Goal: Task Accomplishment & Management: Use online tool/utility

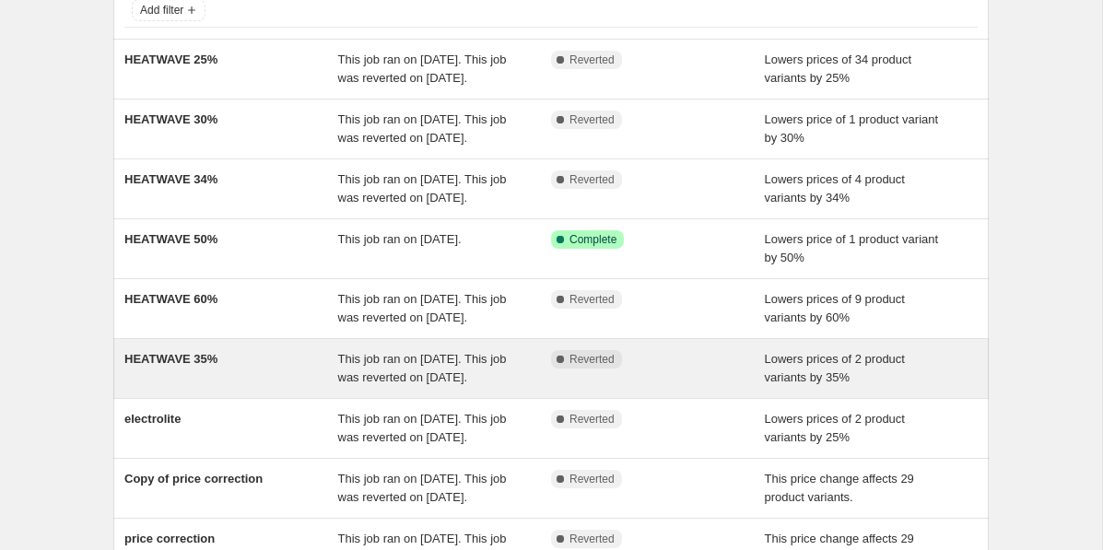
scroll to position [134, 0]
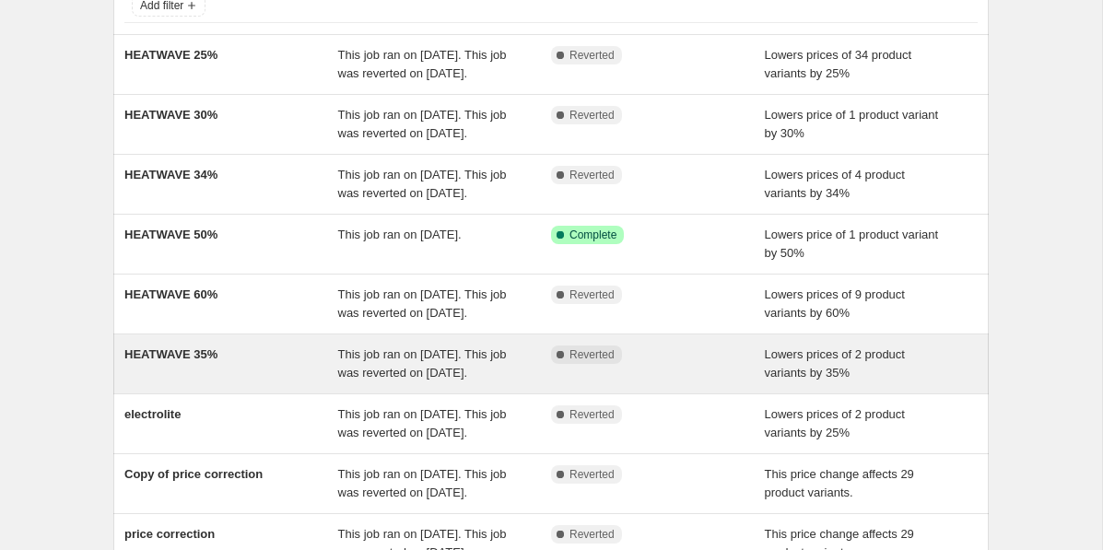
click at [273, 383] on div "HEATWAVE 35%" at bounding box center [231, 364] width 214 height 37
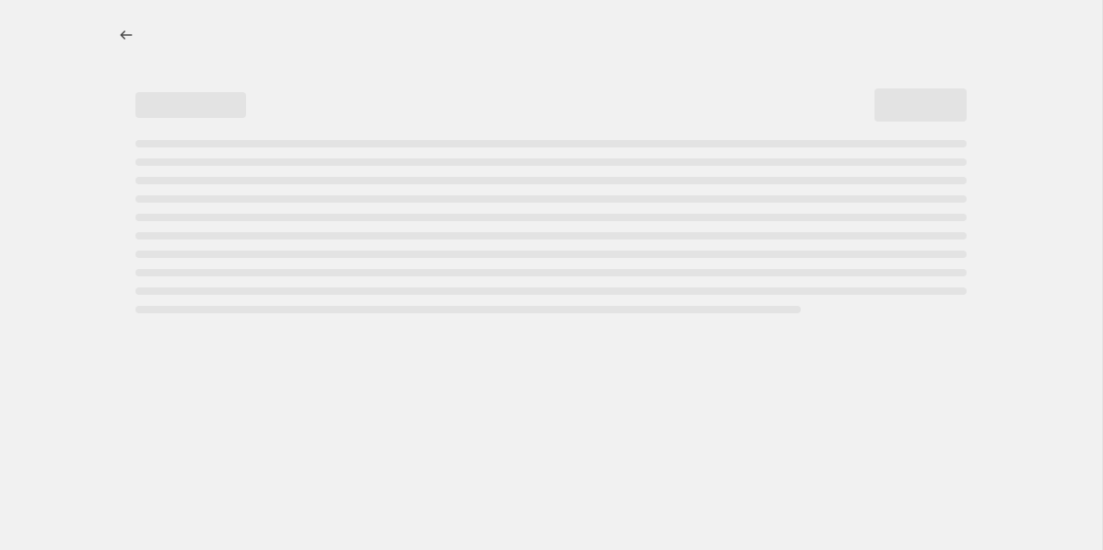
select select "percentage"
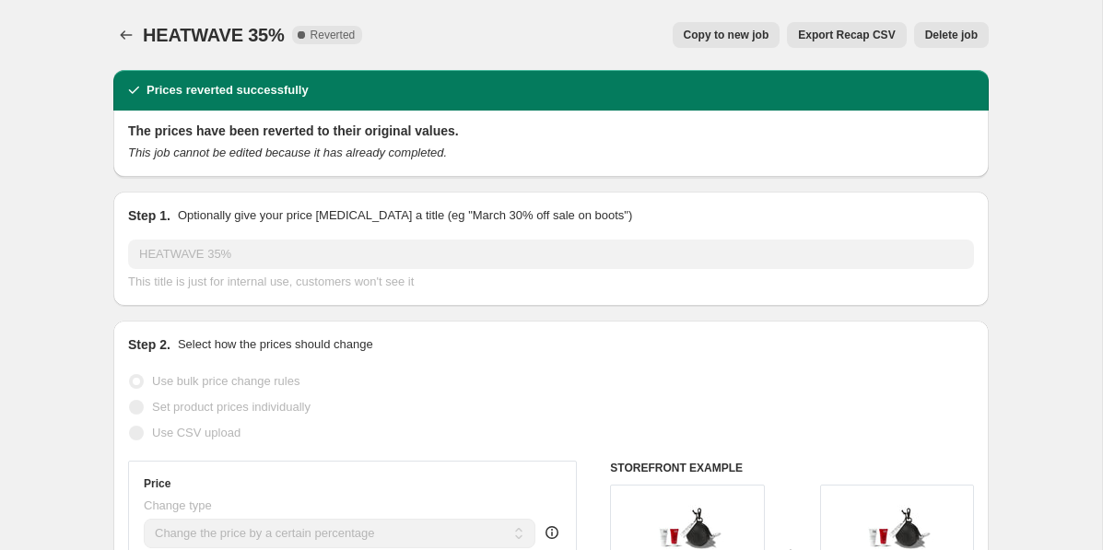
click at [713, 40] on span "Copy to new job" at bounding box center [727, 35] width 86 height 15
select select "percentage"
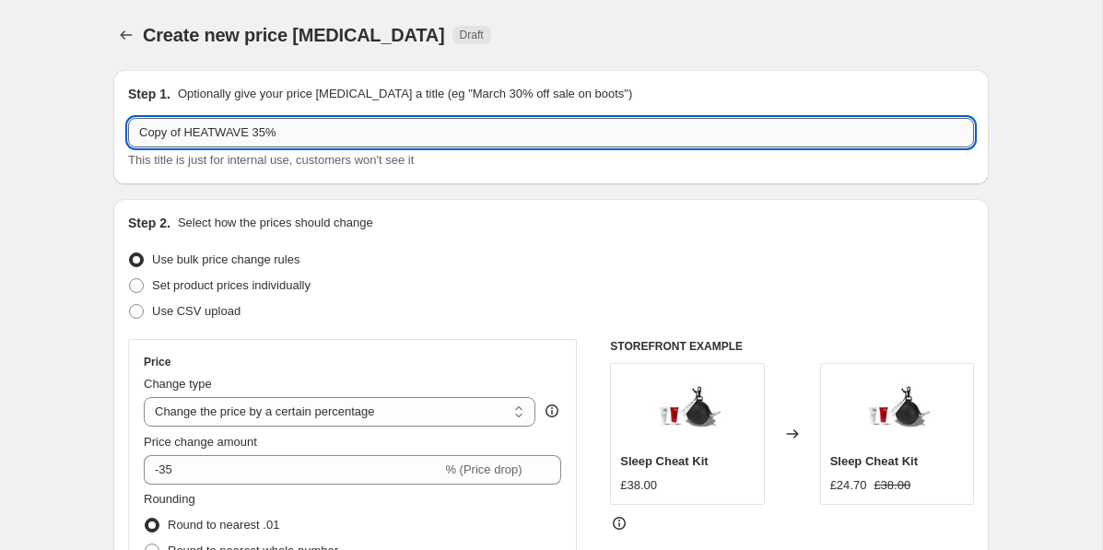
click at [219, 136] on input "Copy of HEATWAVE 35%" at bounding box center [551, 132] width 846 height 29
type input "BANK HOL 35%"
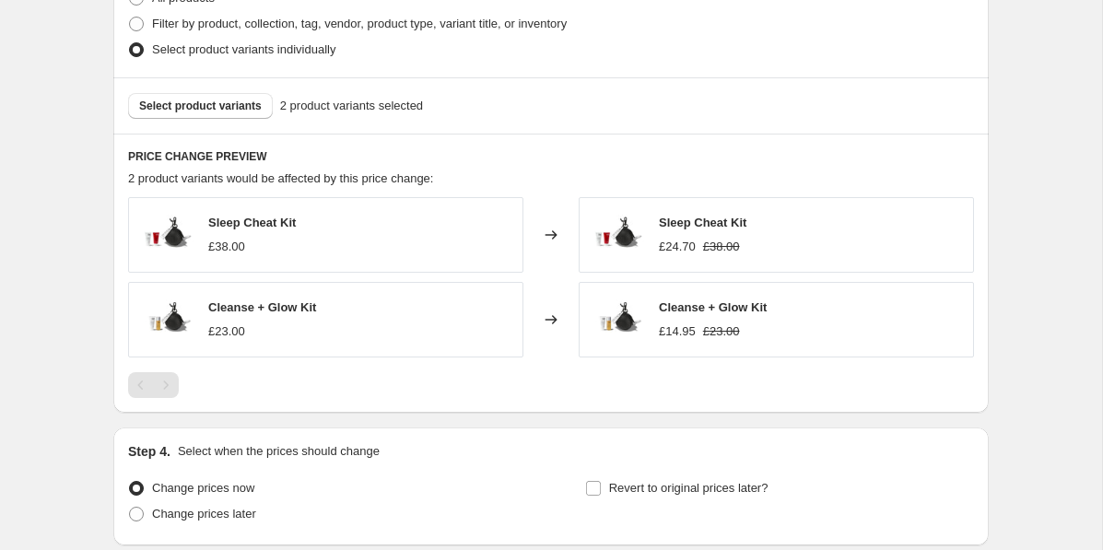
scroll to position [1094, 0]
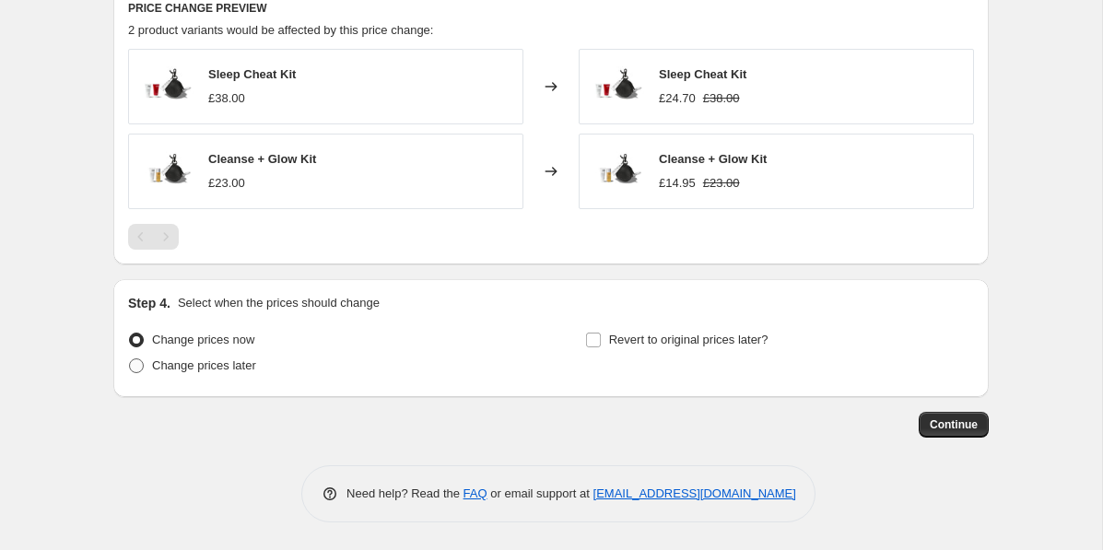
click at [133, 367] on span at bounding box center [136, 366] width 15 height 15
click at [130, 360] on input "Change prices later" at bounding box center [129, 359] width 1 height 1
radio input "true"
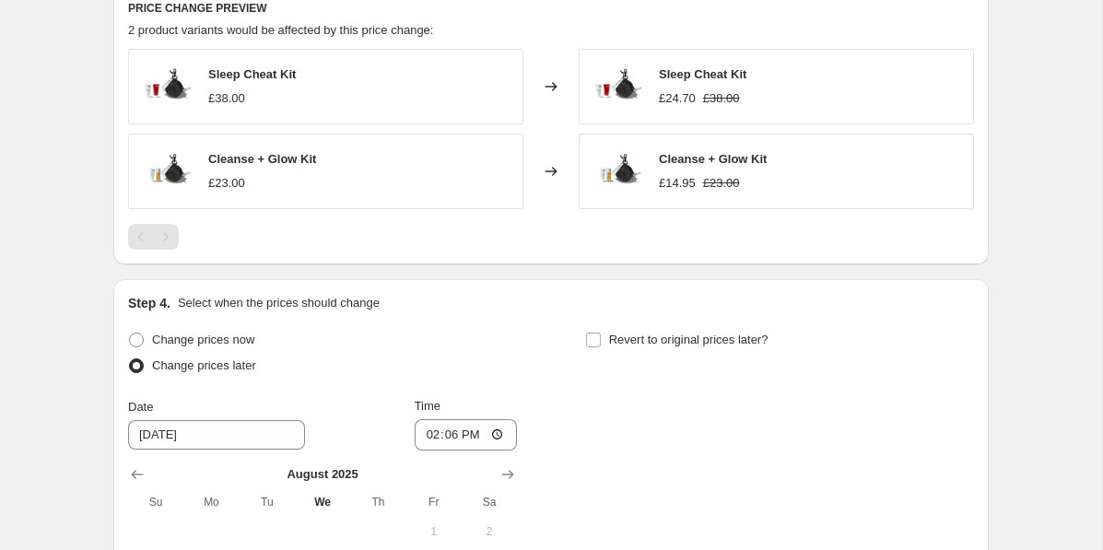
scroll to position [1285, 0]
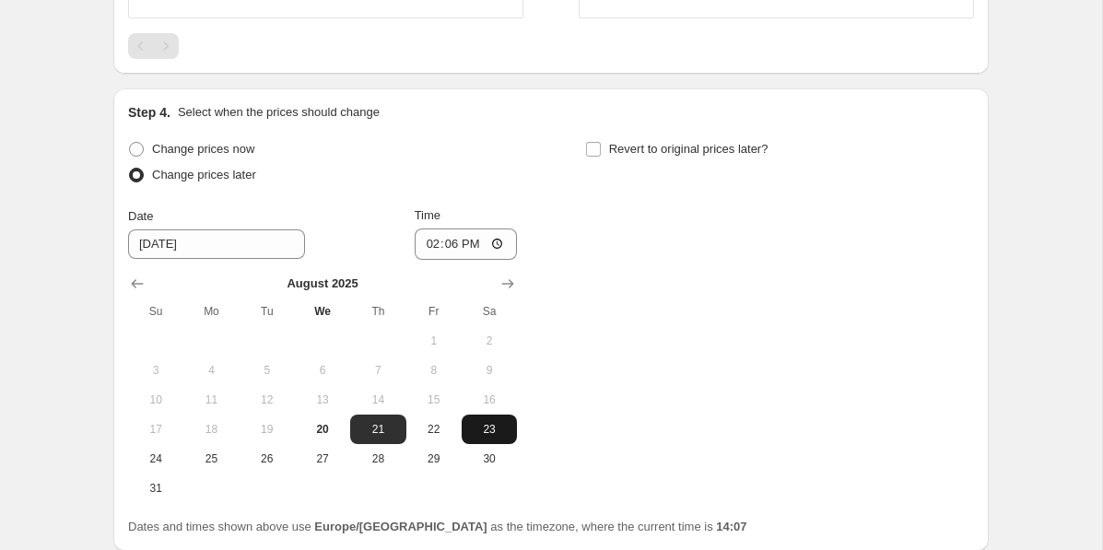
click at [491, 426] on span "23" at bounding box center [489, 429] width 41 height 15
click at [507, 283] on icon "Show next month, September 2025" at bounding box center [508, 283] width 12 height 9
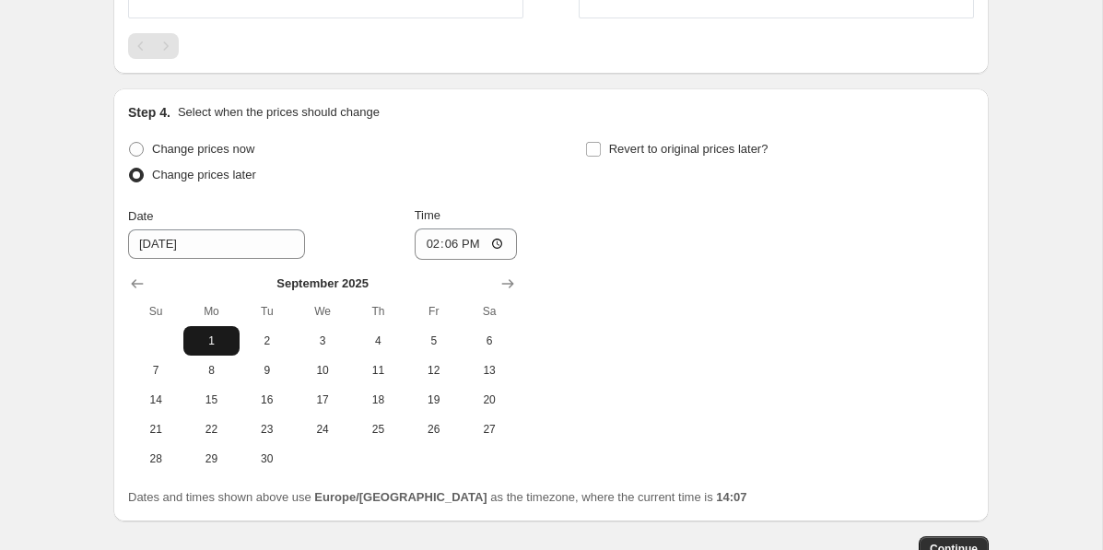
click at [209, 342] on span "1" at bounding box center [211, 341] width 41 height 15
type input "[DATE]"
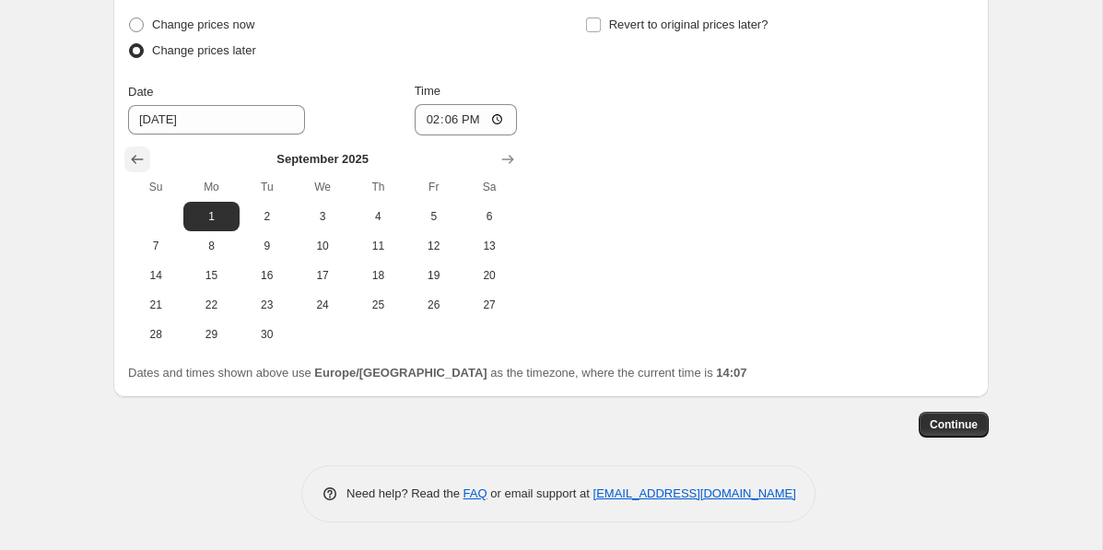
click at [136, 159] on icon "Show previous month, August 2025" at bounding box center [137, 159] width 18 height 18
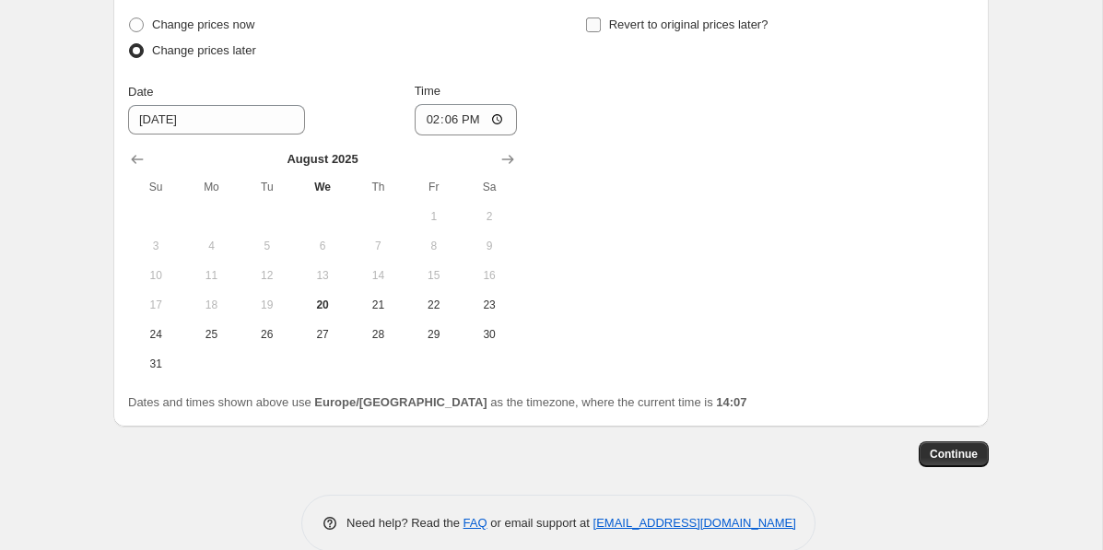
click at [594, 30] on input "Revert to original prices later?" at bounding box center [593, 25] width 15 height 15
checkbox input "true"
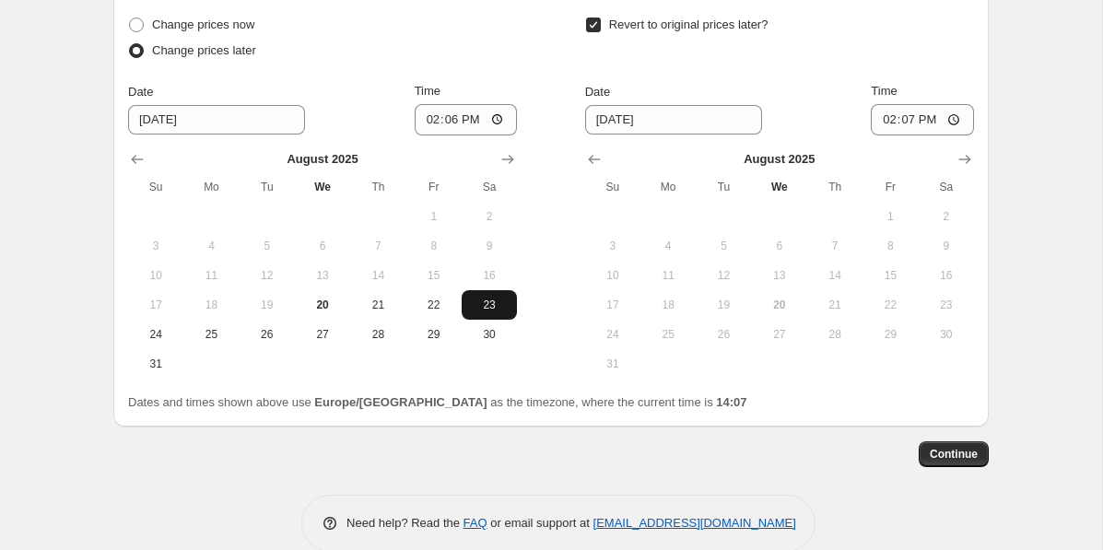
click at [507, 298] on span "23" at bounding box center [489, 305] width 41 height 15
type input "[DATE]"
click at [964, 150] on icon "Show next month, September 2025" at bounding box center [965, 159] width 18 height 18
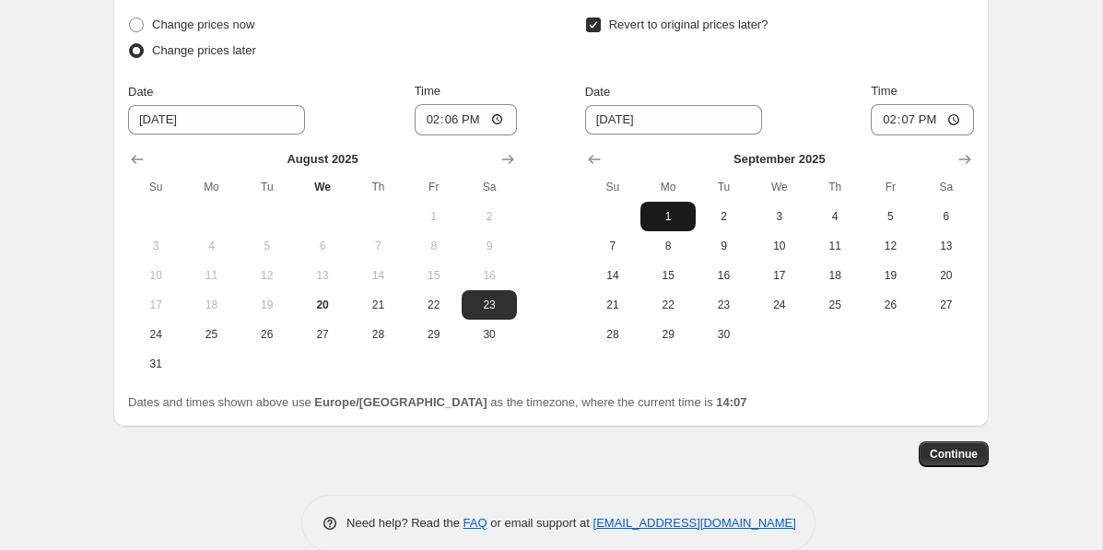
click at [666, 214] on span "1" at bounding box center [668, 216] width 41 height 15
type input "[DATE]"
click at [465, 117] on input "14:06" at bounding box center [466, 119] width 103 height 31
click at [450, 119] on input "14:06" at bounding box center [466, 119] width 103 height 31
type input "12:00"
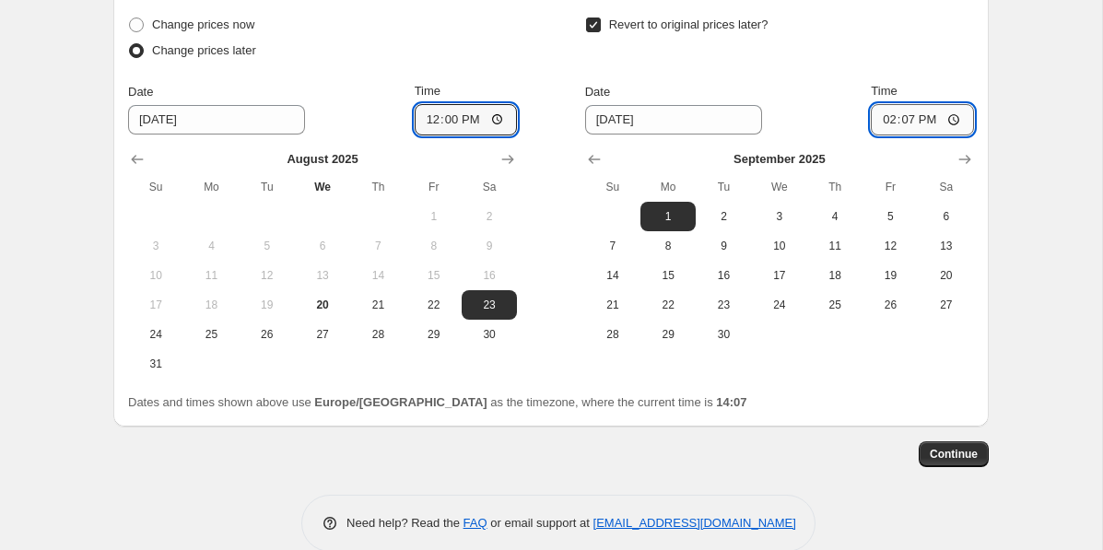
click at [904, 121] on input "14:07" at bounding box center [922, 119] width 103 height 31
type input "23:59"
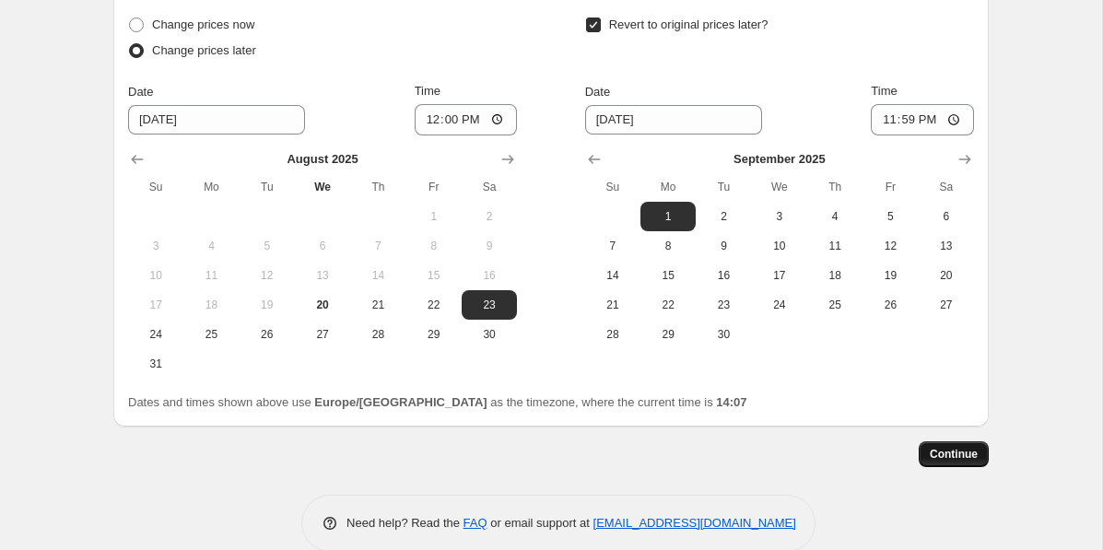
click at [970, 462] on button "Continue" at bounding box center [954, 455] width 70 height 26
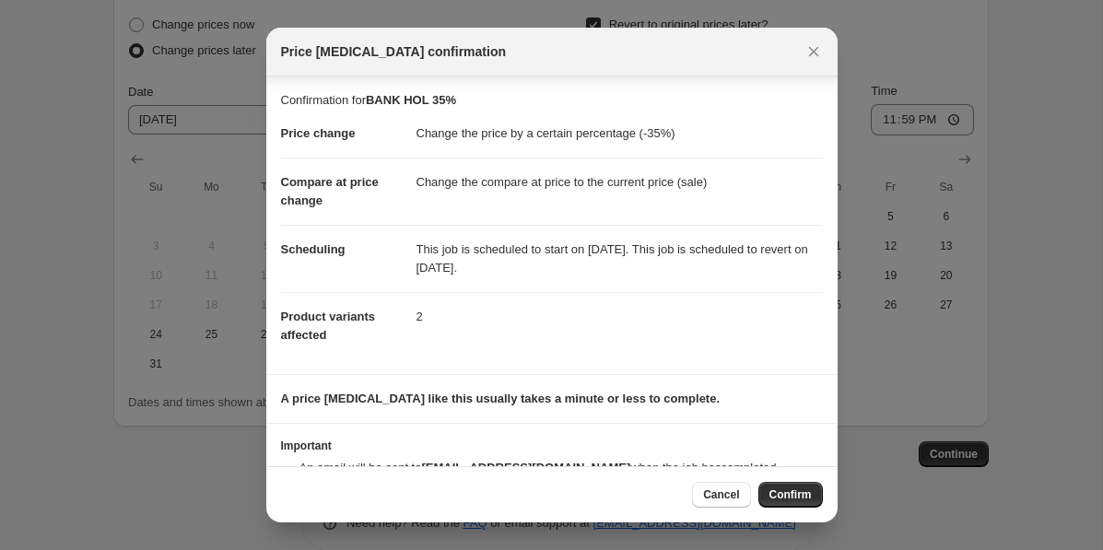
scroll to position [52, 0]
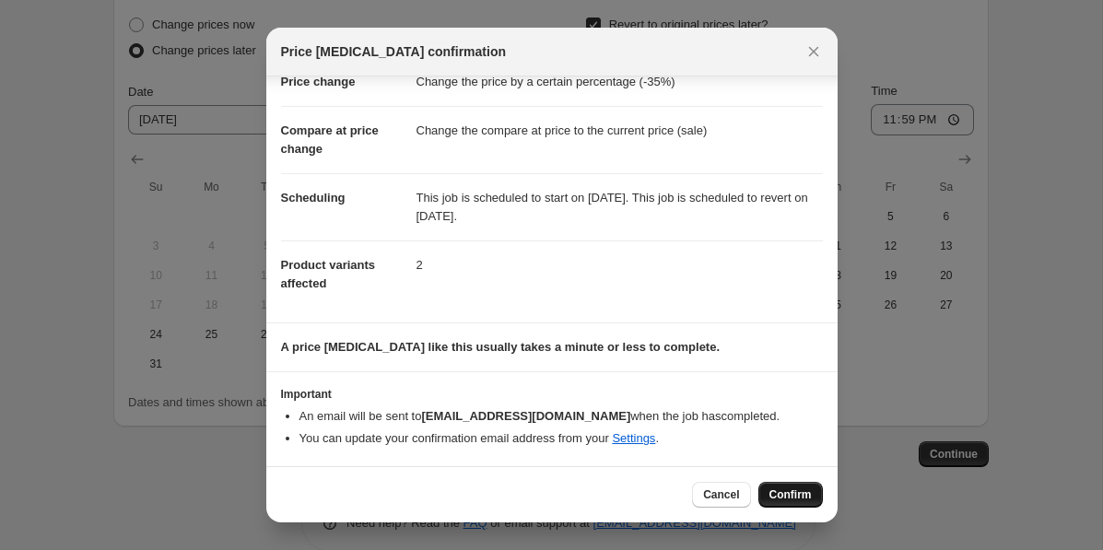
click at [784, 501] on span "Confirm" at bounding box center [791, 495] width 42 height 15
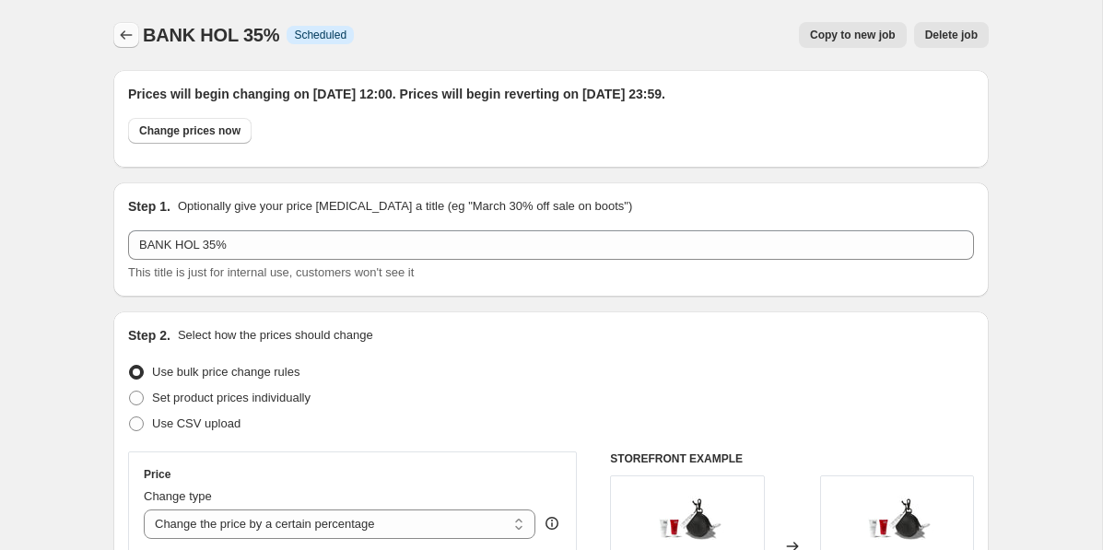
click at [130, 33] on icon "Price change jobs" at bounding box center [126, 35] width 18 height 18
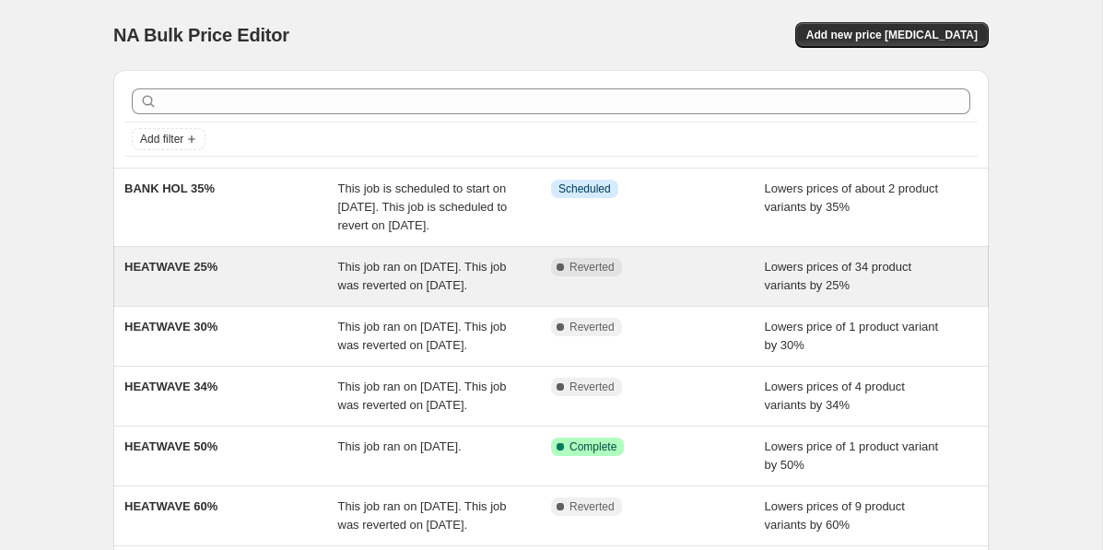
click at [249, 295] on div "HEATWAVE 25%" at bounding box center [231, 276] width 214 height 37
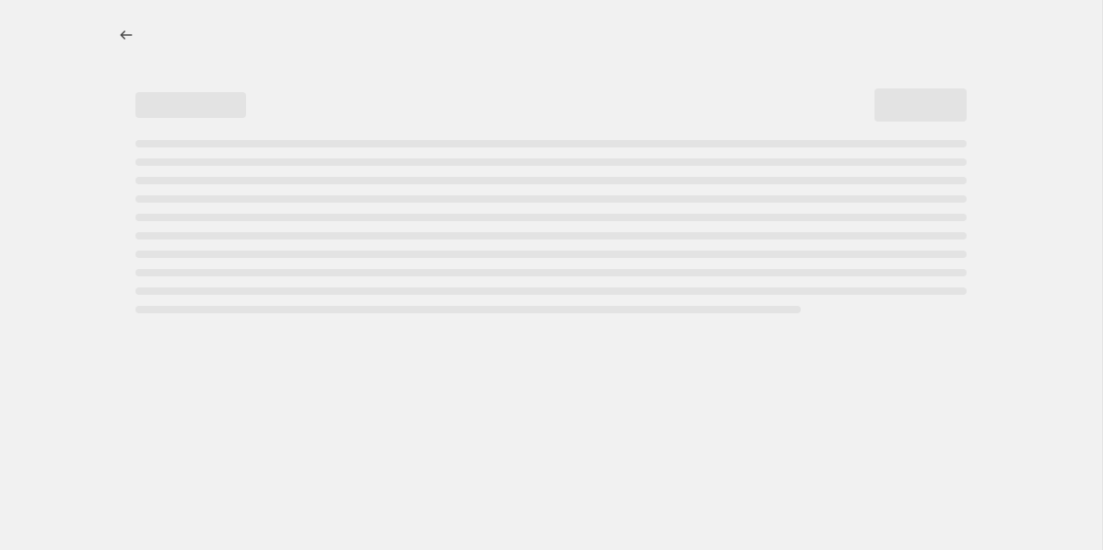
select select "percentage"
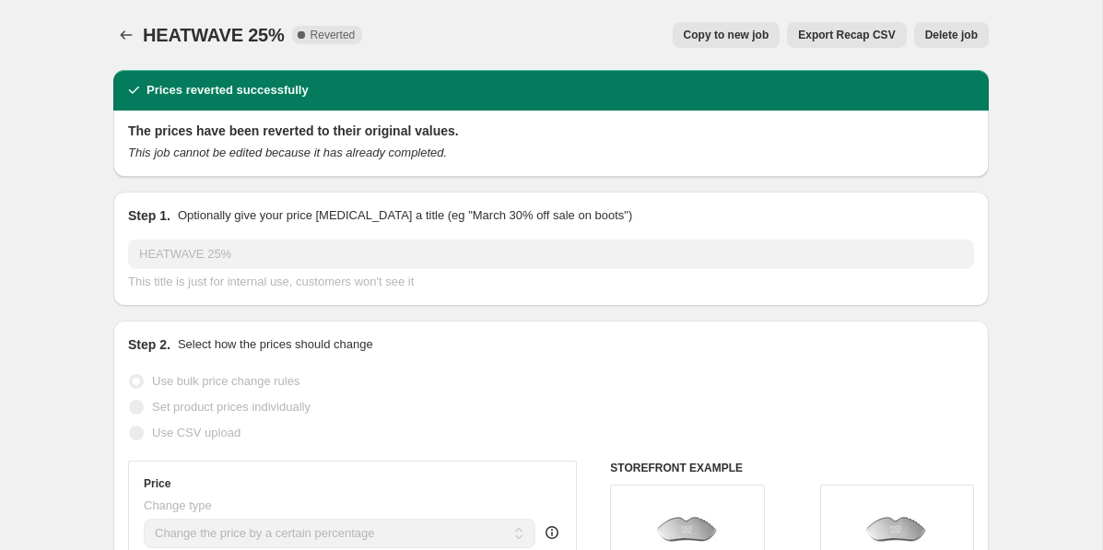
click at [755, 38] on span "Copy to new job" at bounding box center [727, 35] width 86 height 15
select select "percentage"
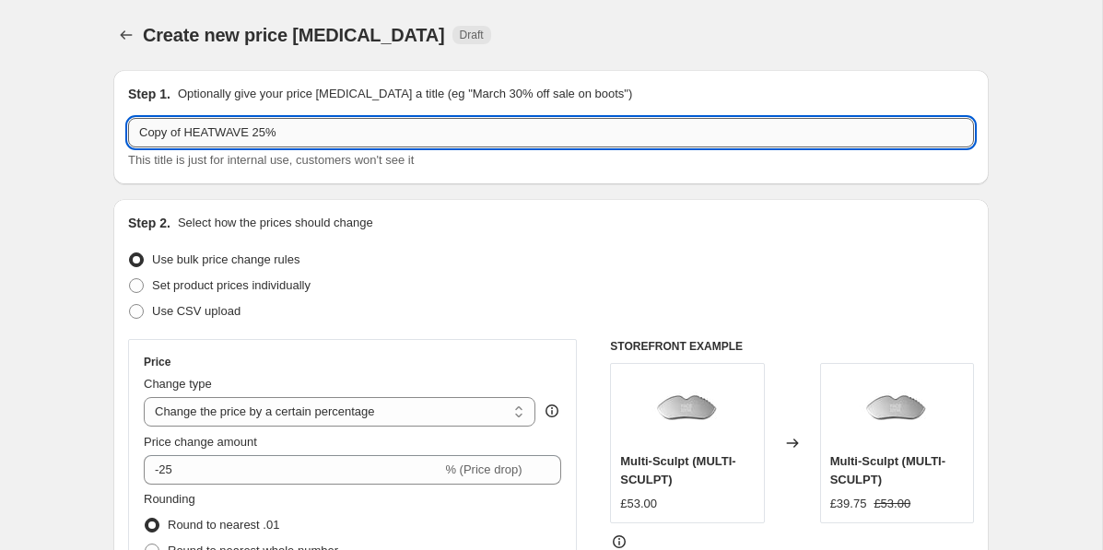
click at [219, 134] on input "Copy of HEATWAVE 25%" at bounding box center [551, 132] width 846 height 29
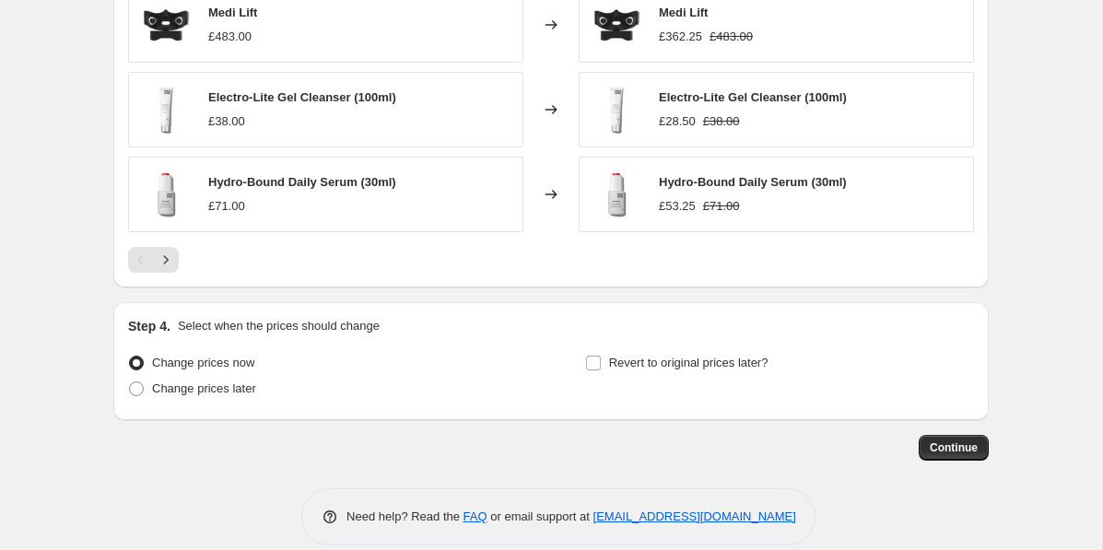
scroll to position [1349, 0]
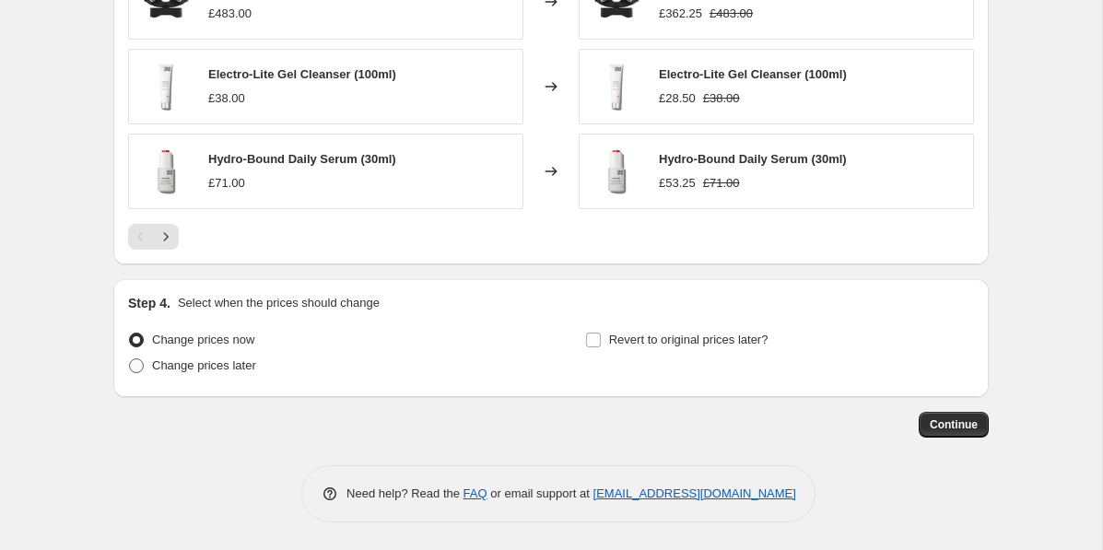
type input "BANK HOL 25%"
click at [134, 371] on span at bounding box center [136, 366] width 15 height 15
click at [130, 360] on input "Change prices later" at bounding box center [129, 359] width 1 height 1
radio input "true"
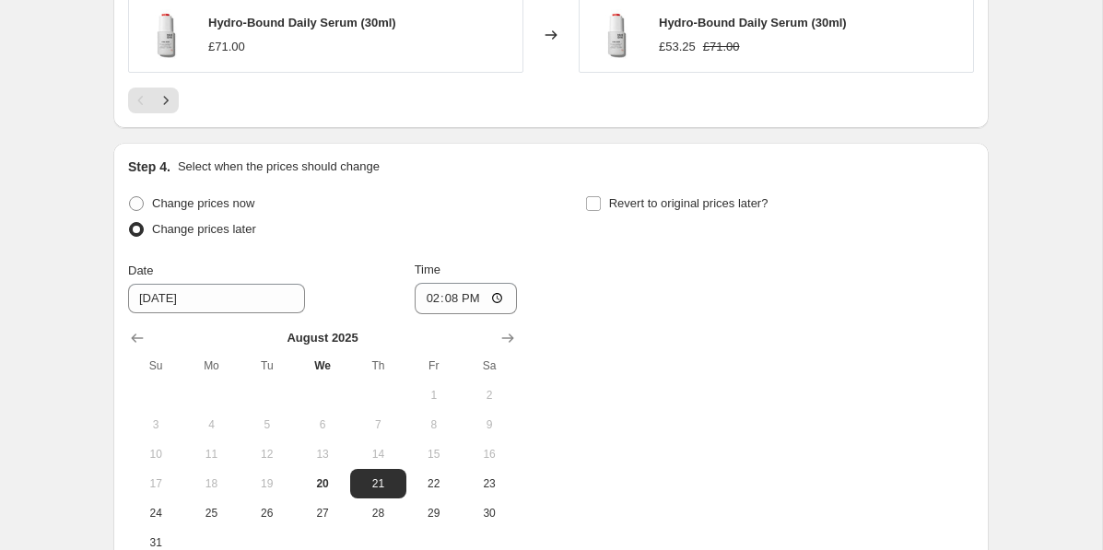
scroll to position [1490, 0]
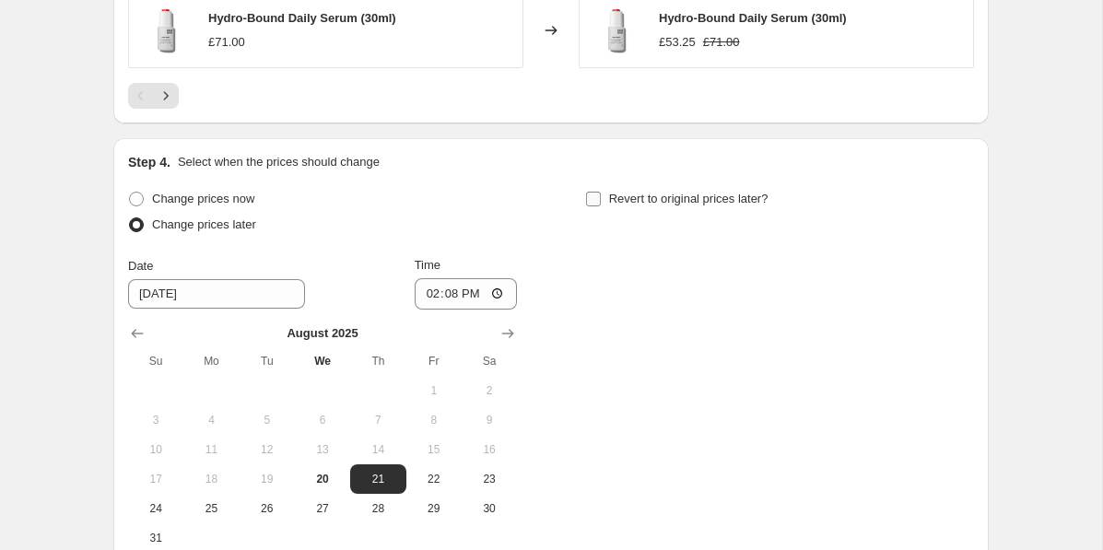
click at [590, 198] on input "Revert to original prices later?" at bounding box center [593, 199] width 15 height 15
checkbox input "true"
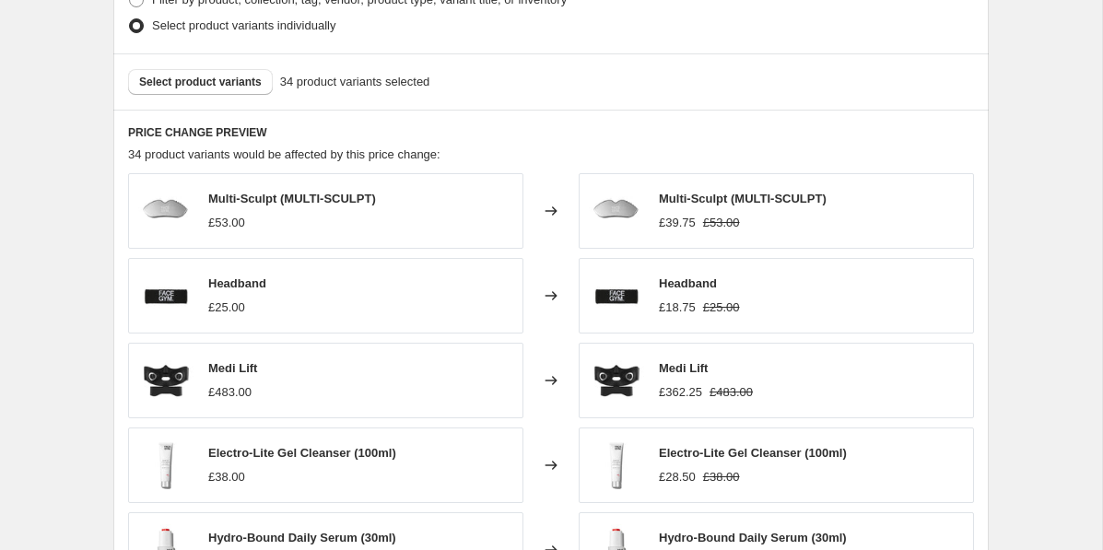
scroll to position [1348, 0]
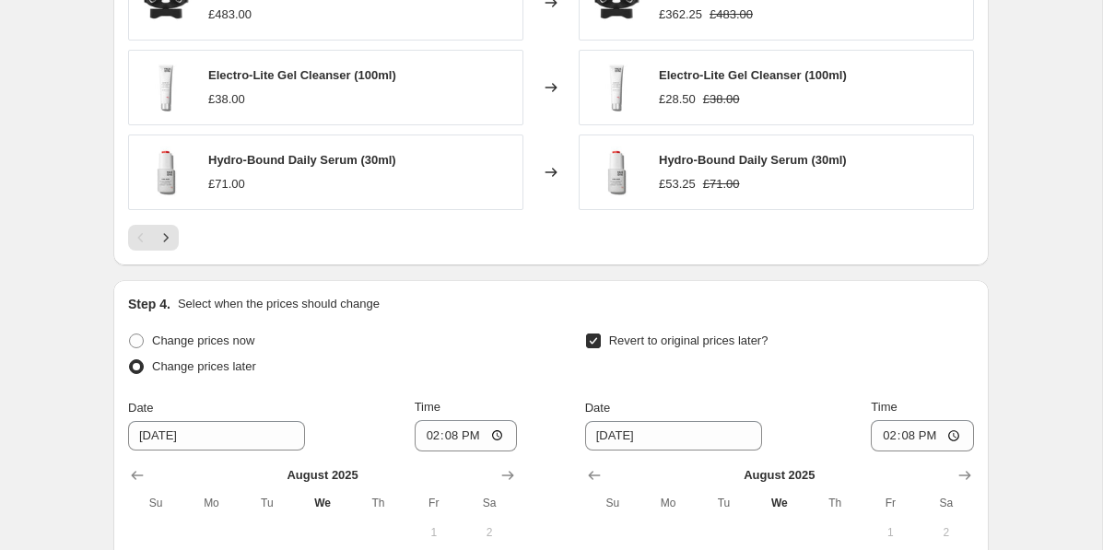
click at [285, 183] on div "£71.00" at bounding box center [302, 184] width 188 height 18
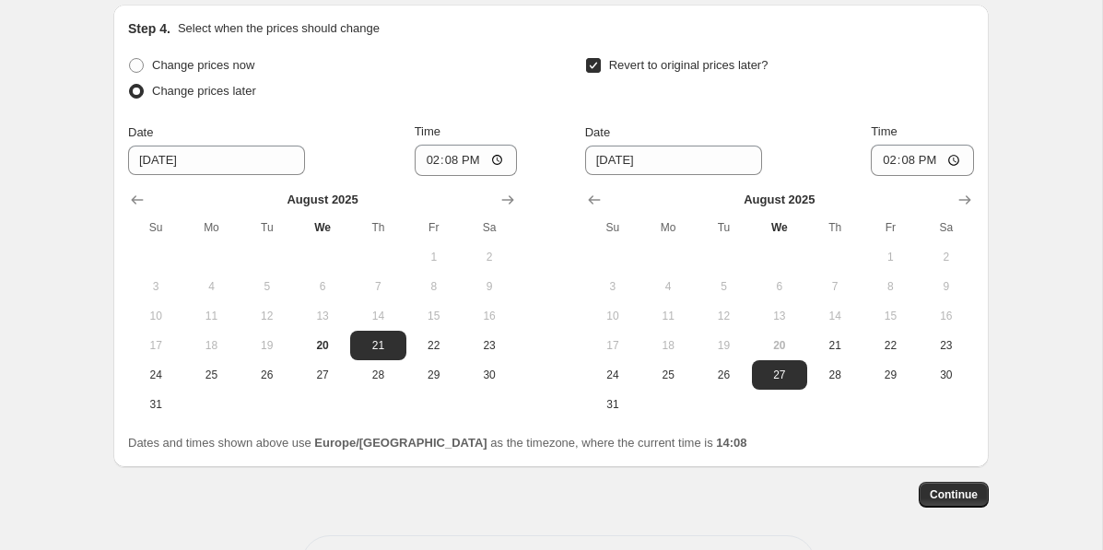
scroll to position [1647, 0]
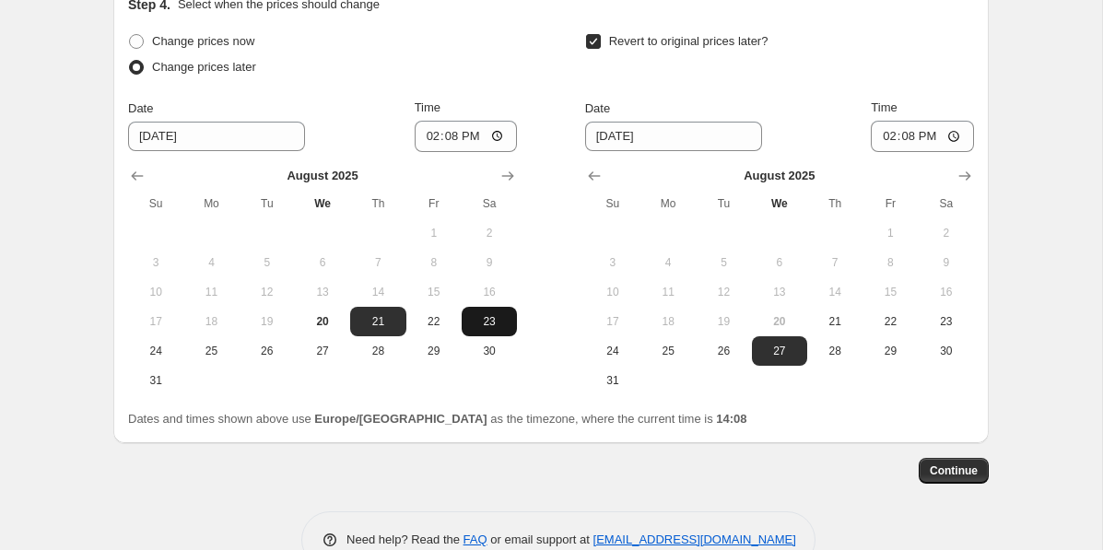
click at [471, 317] on span "23" at bounding box center [489, 321] width 41 height 15
type input "[DATE]"
click at [966, 174] on icon "Show next month, September 2025" at bounding box center [965, 176] width 18 height 18
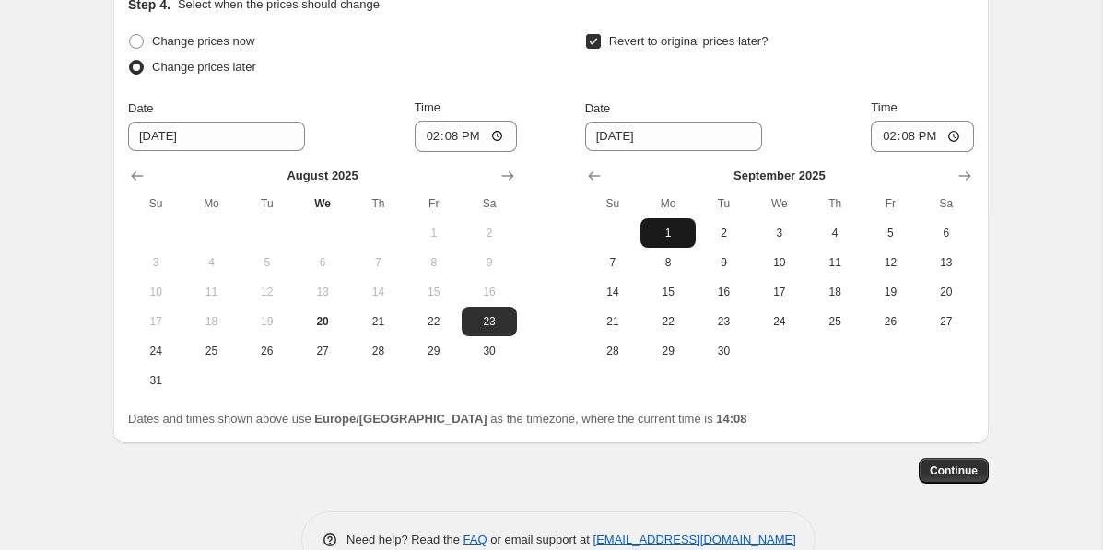
click at [654, 236] on span "1" at bounding box center [668, 233] width 41 height 15
type input "[DATE]"
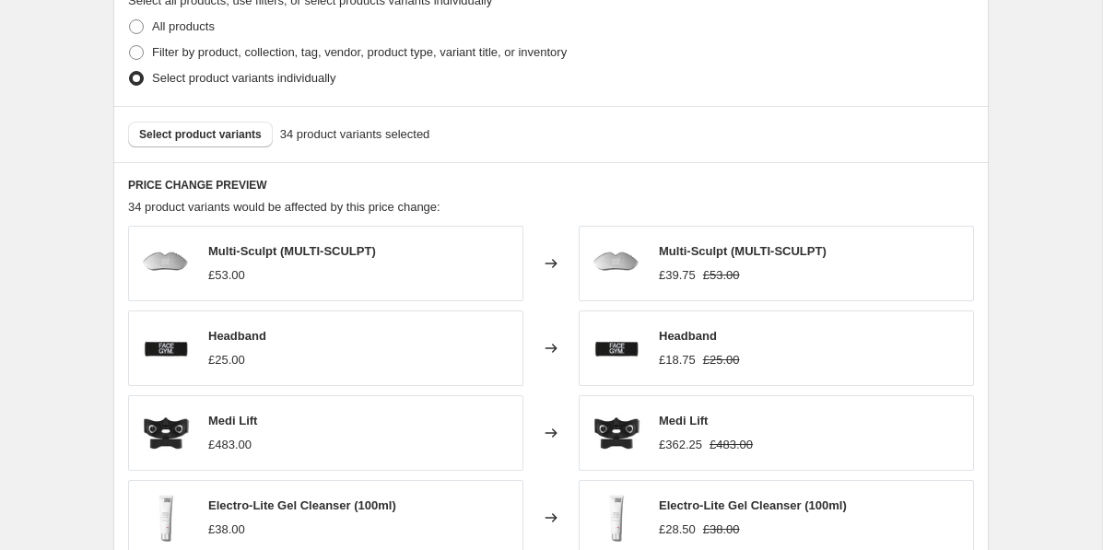
scroll to position [883, 0]
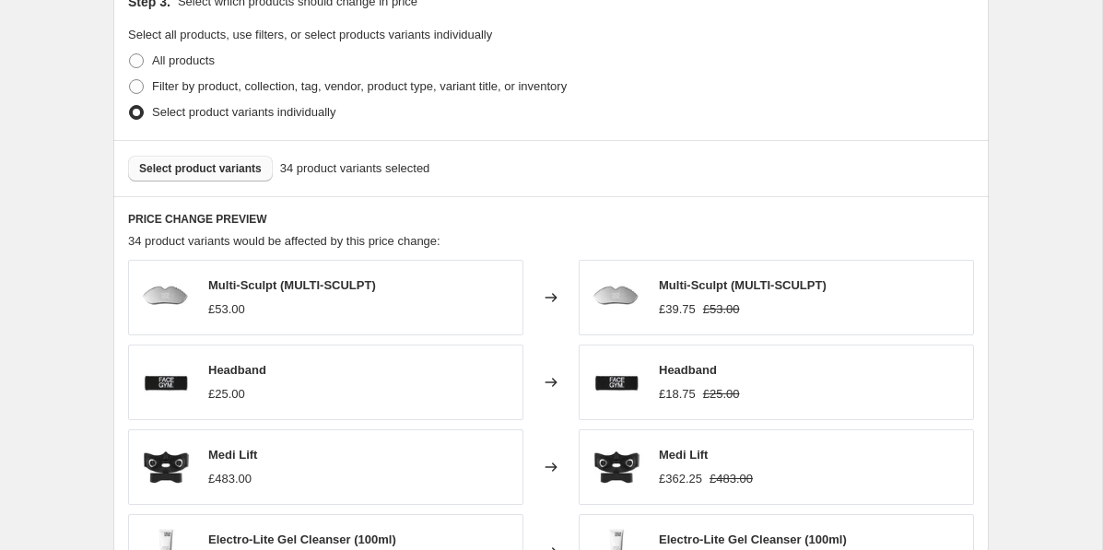
click at [205, 168] on span "Select product variants" at bounding box center [200, 168] width 123 height 15
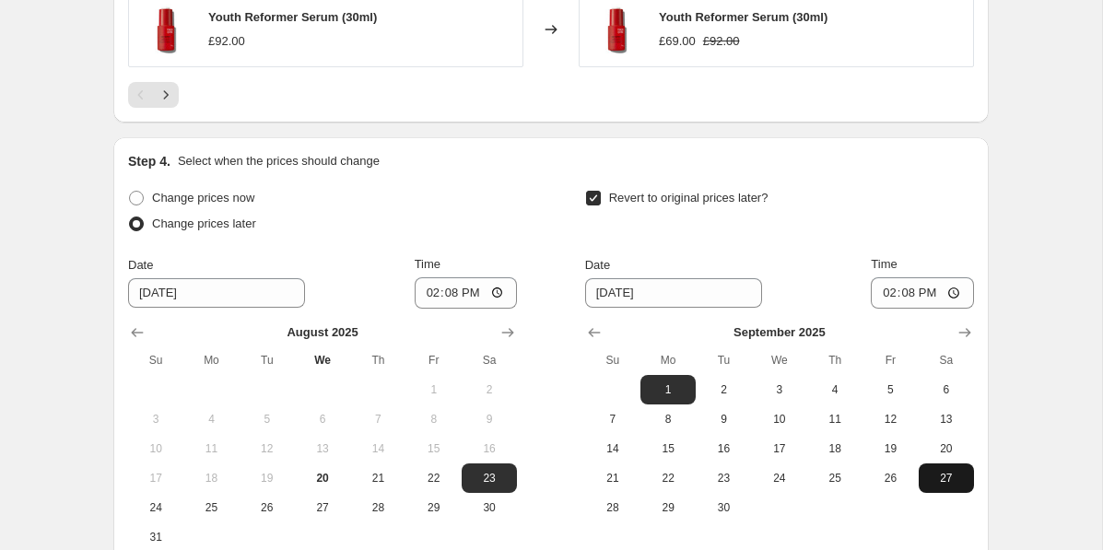
scroll to position [1491, 0]
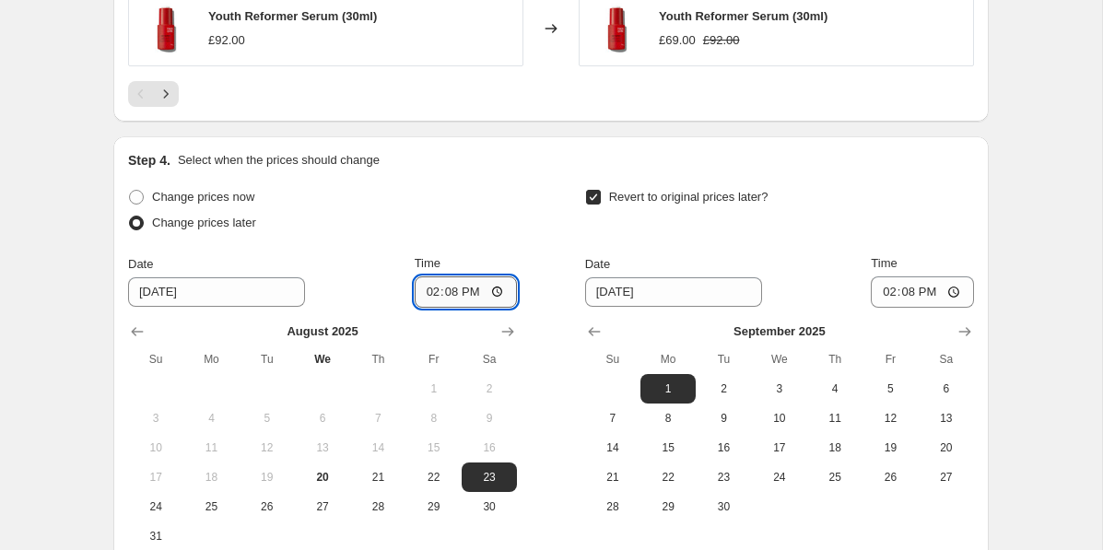
click at [452, 289] on input "14:08" at bounding box center [466, 292] width 103 height 31
click at [452, 289] on input "23:08" at bounding box center [466, 292] width 103 height 31
type input "12:00"
click at [905, 292] on input "14:08" at bounding box center [922, 292] width 103 height 31
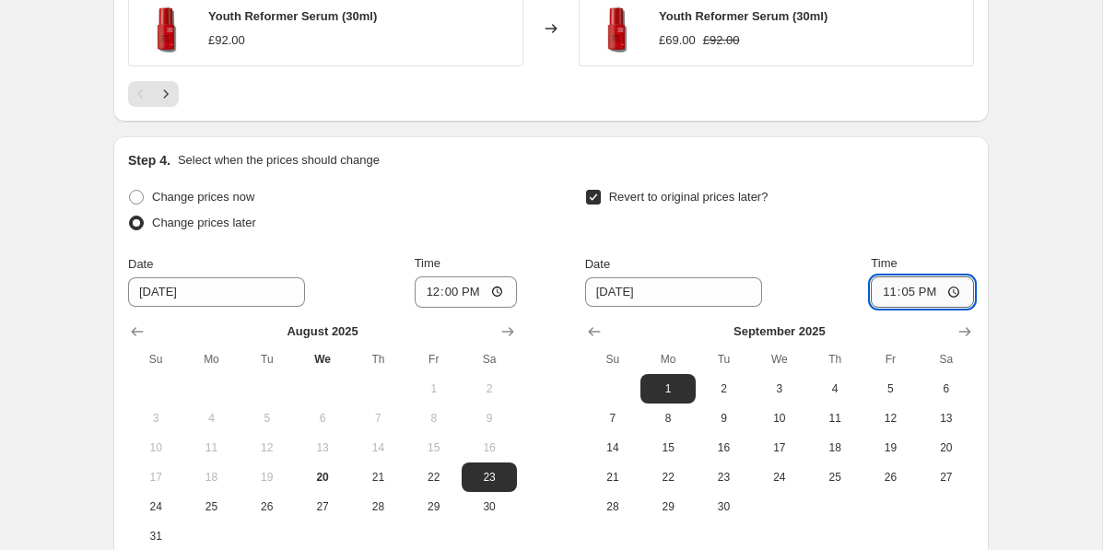
type input "23:59"
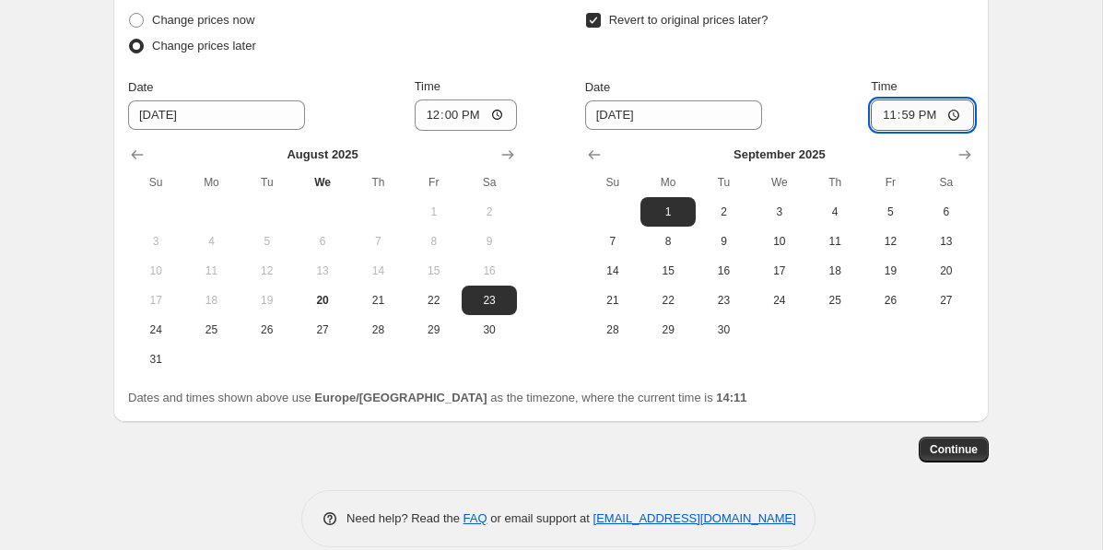
scroll to position [1693, 0]
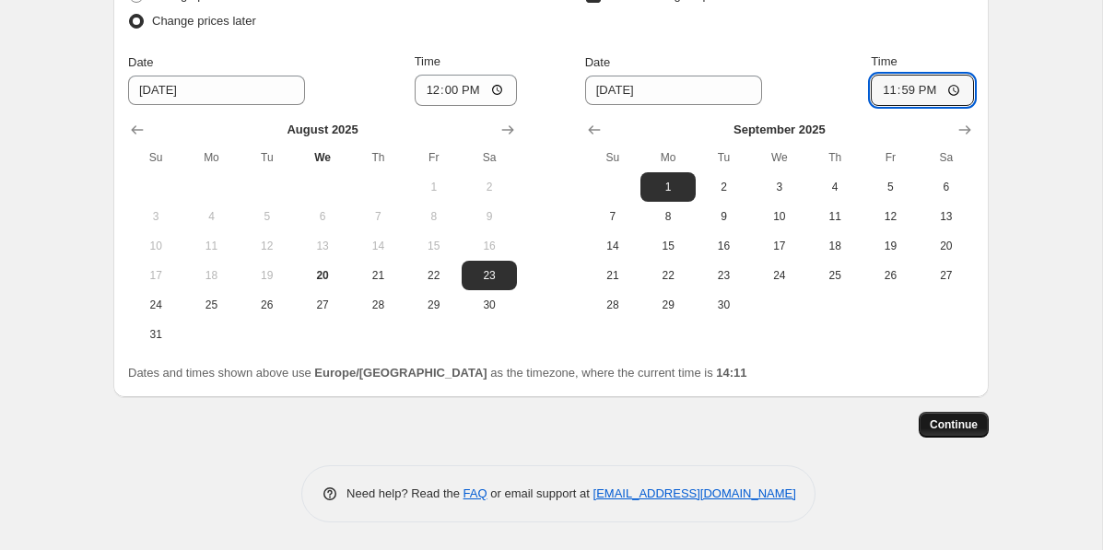
click at [982, 424] on button "Continue" at bounding box center [954, 425] width 70 height 26
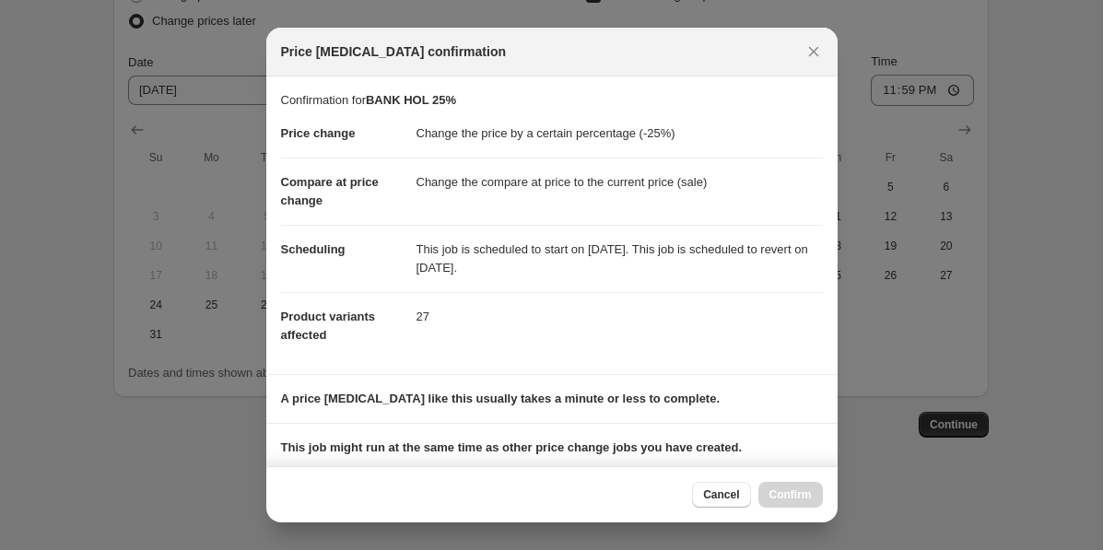
scroll to position [241, 0]
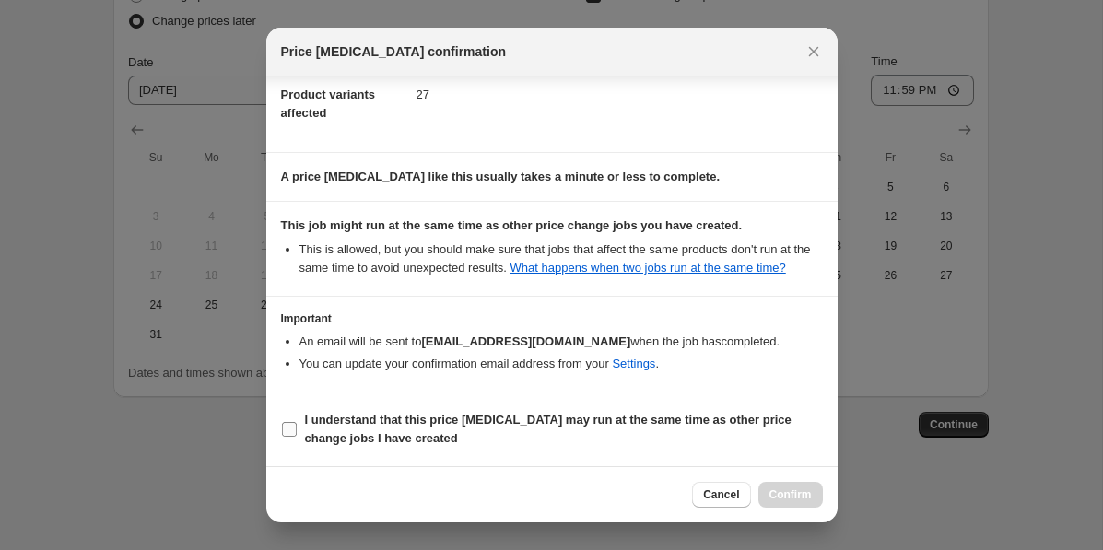
click at [554, 415] on b "I understand that this price [MEDICAL_DATA] may run at the same time as other p…" at bounding box center [548, 429] width 487 height 32
click at [297, 422] on input "I understand that this price [MEDICAL_DATA] may run at the same time as other p…" at bounding box center [289, 429] width 15 height 15
checkbox input "true"
click at [777, 491] on span "Confirm" at bounding box center [791, 495] width 42 height 15
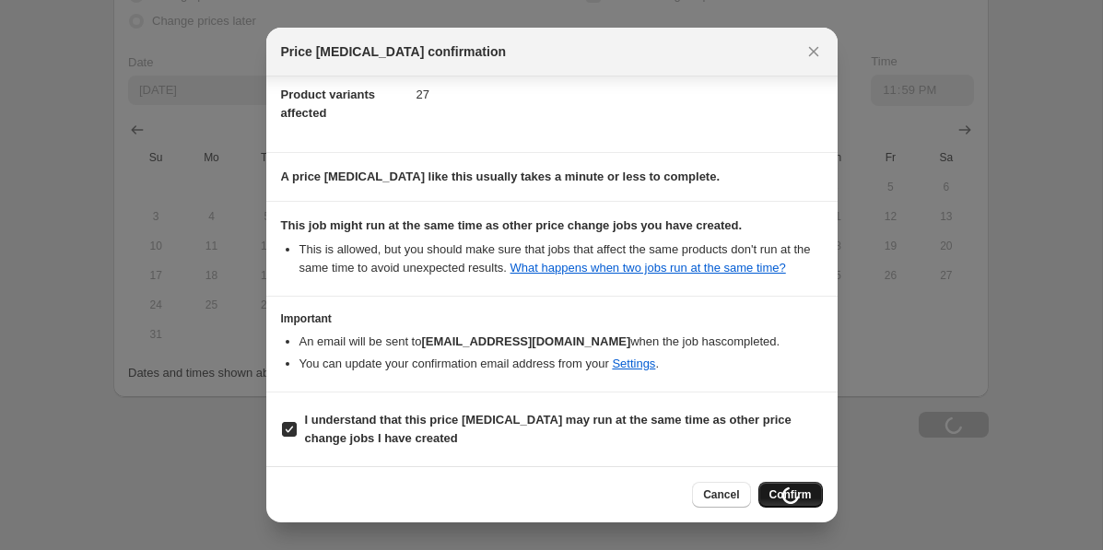
scroll to position [1693, 0]
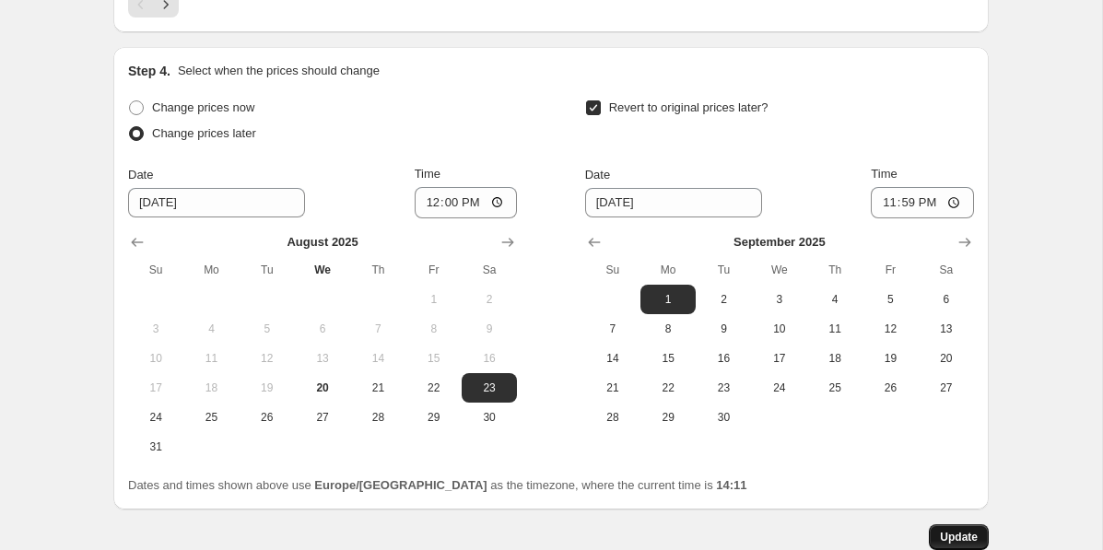
click at [955, 536] on span "Update" at bounding box center [959, 537] width 38 height 15
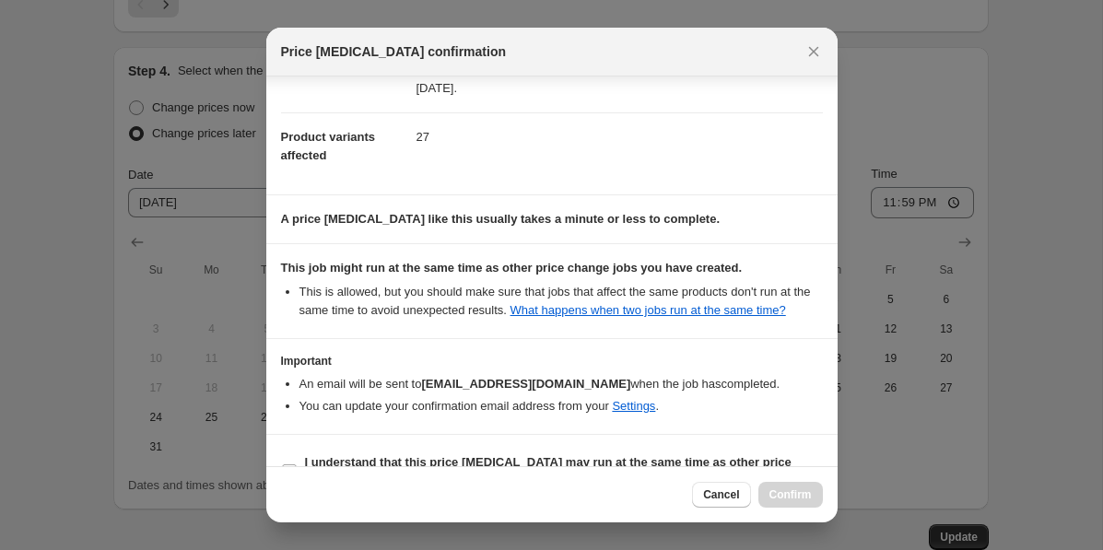
scroll to position [241, 0]
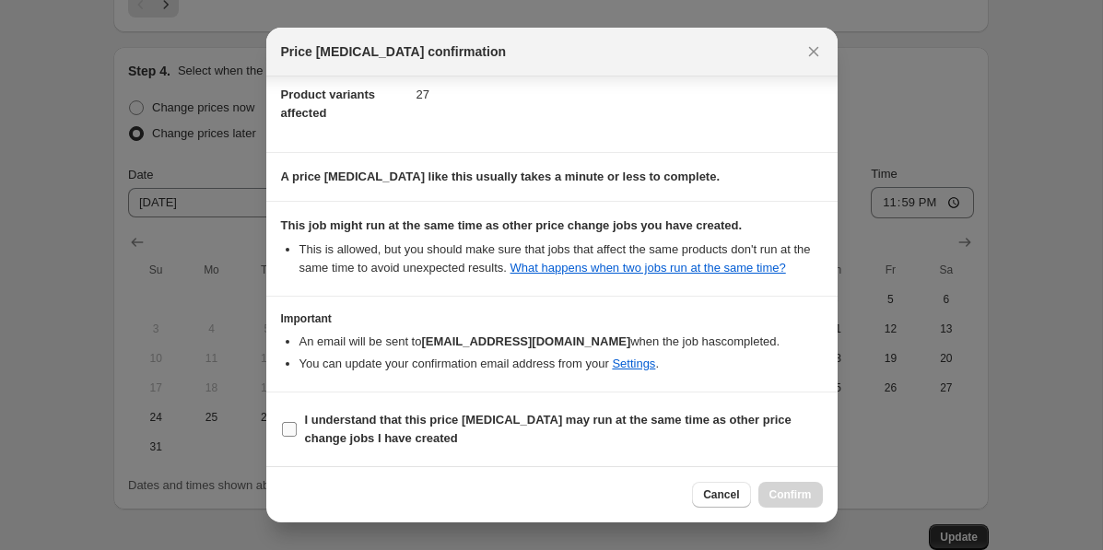
click at [582, 434] on span "I understand that this price [MEDICAL_DATA] may run at the same time as other p…" at bounding box center [564, 429] width 518 height 37
click at [297, 434] on input "I understand that this price [MEDICAL_DATA] may run at the same time as other p…" at bounding box center [289, 429] width 15 height 15
checkbox input "true"
click at [772, 494] on span "Confirm" at bounding box center [791, 495] width 42 height 15
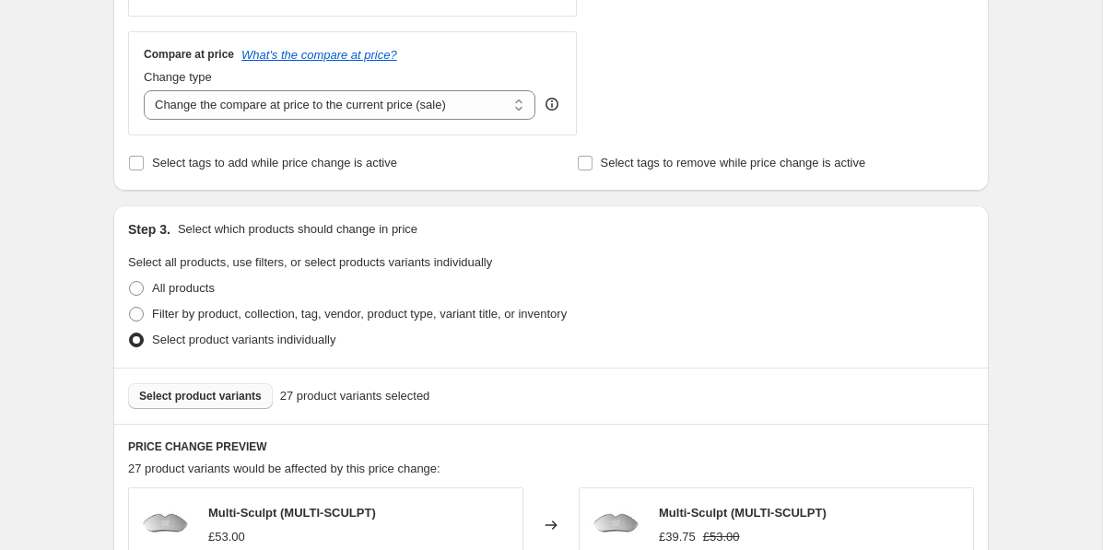
scroll to position [0, 0]
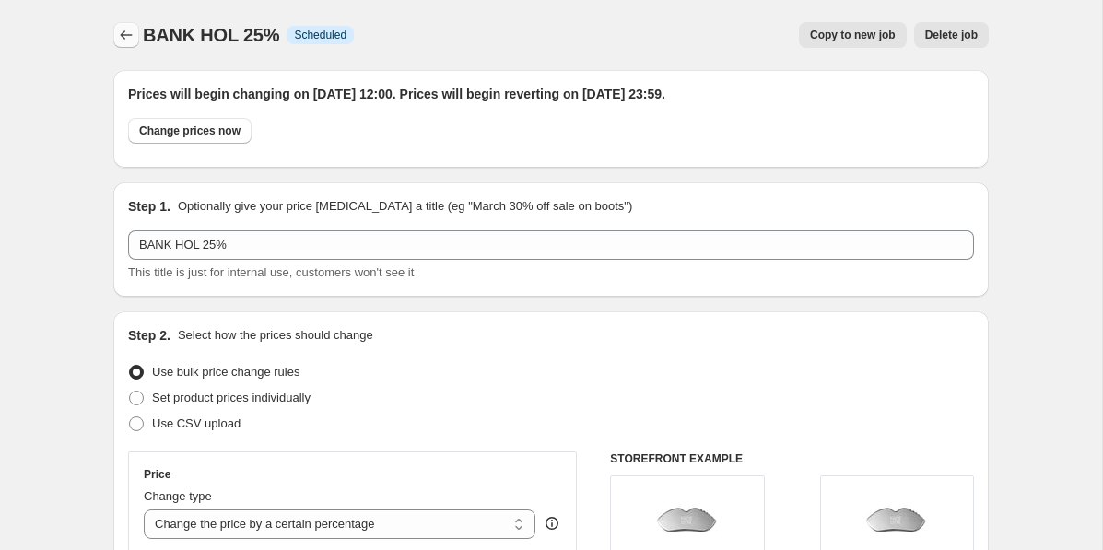
click at [124, 30] on icon "Price change jobs" at bounding box center [126, 35] width 18 height 18
